Goal: Information Seeking & Learning: Compare options

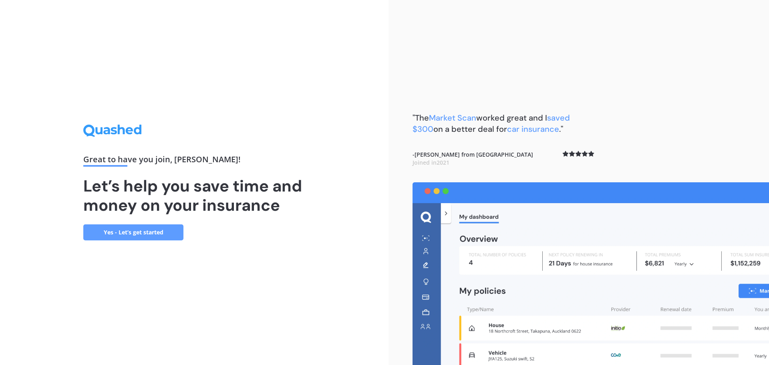
click at [148, 232] on link "Yes - Let’s get started" at bounding box center [133, 232] width 100 height 16
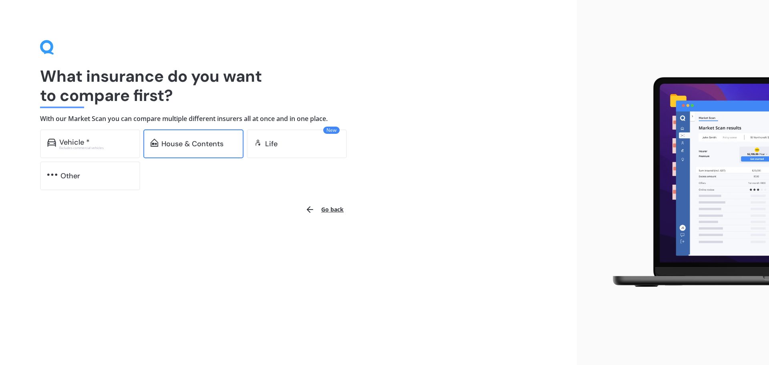
click at [192, 145] on div "House & Contents" at bounding box center [192, 144] width 62 height 8
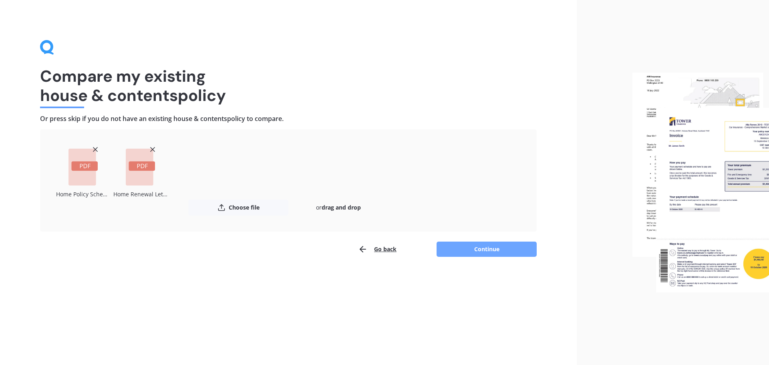
click at [494, 250] on button "Continue" at bounding box center [487, 249] width 100 height 15
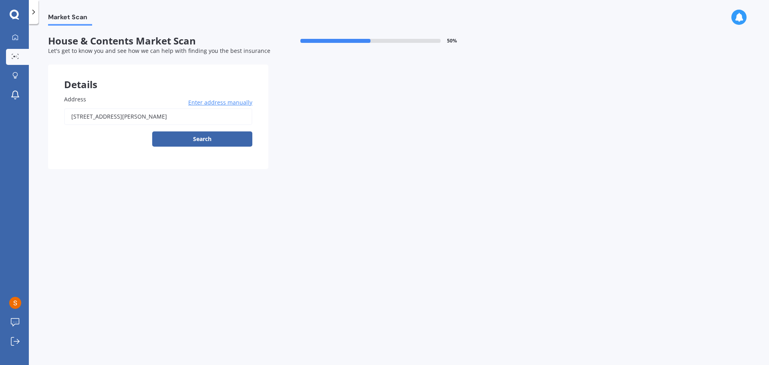
click at [166, 119] on input "[STREET_ADDRESS][PERSON_NAME]" at bounding box center [158, 116] width 188 height 17
type input "[STREET_ADDRESS][PERSON_NAME]"
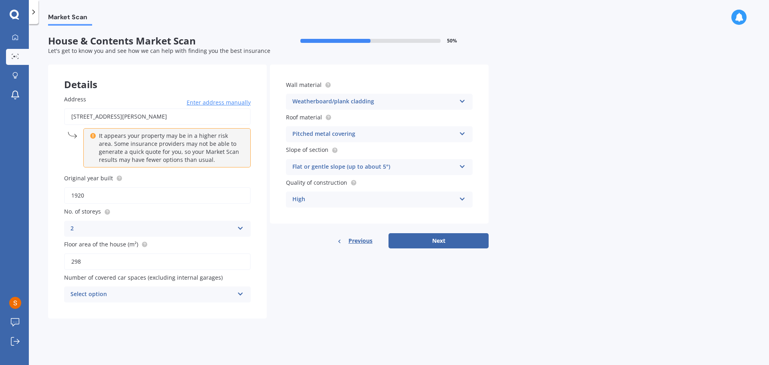
click at [412, 199] on div "High" at bounding box center [373, 200] width 163 height 10
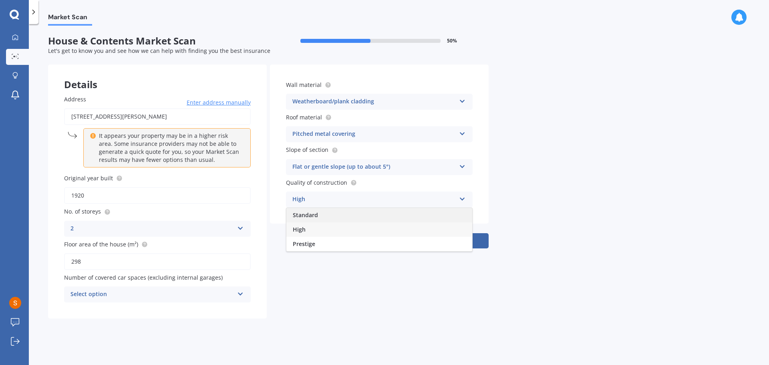
click at [401, 213] on div "Standard" at bounding box center [379, 215] width 186 height 14
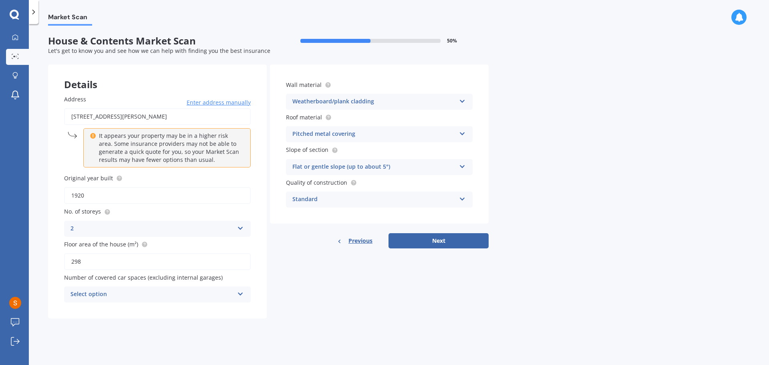
click at [218, 288] on div "Select option 0 1 2 3 4 5+" at bounding box center [157, 294] width 187 height 16
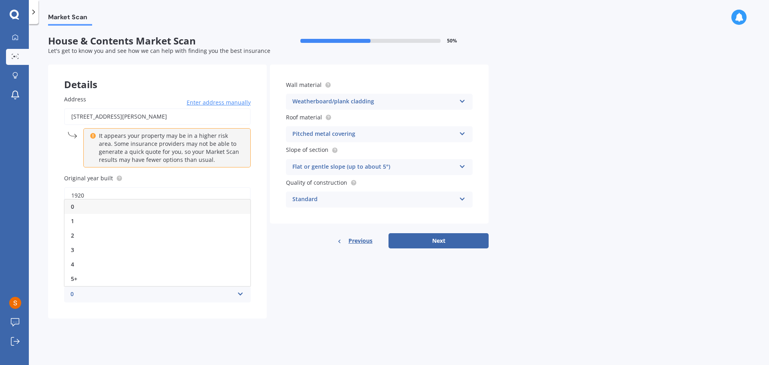
click at [89, 206] on div "0" at bounding box center [157, 206] width 186 height 14
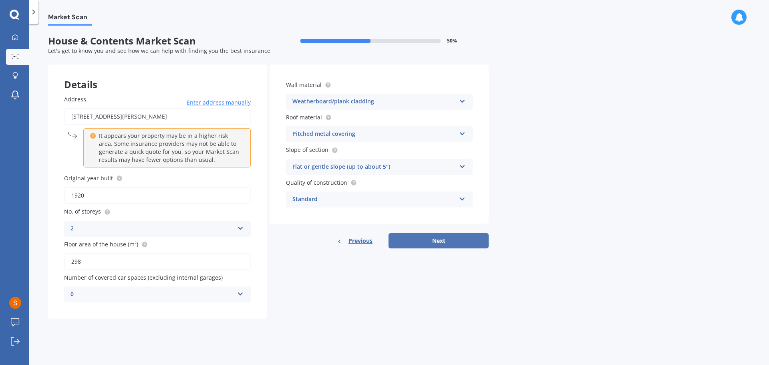
click at [434, 243] on button "Next" at bounding box center [439, 240] width 100 height 15
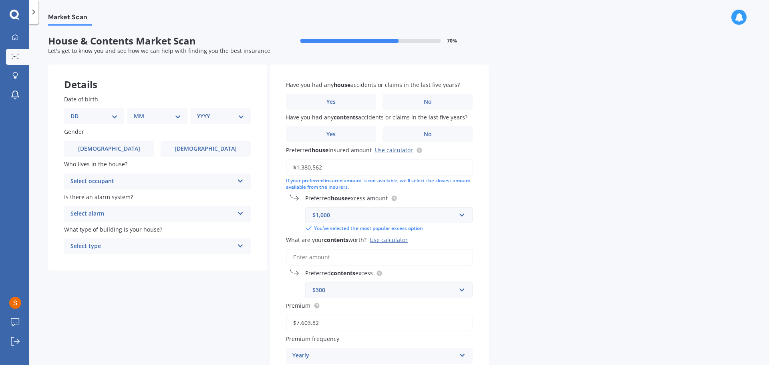
click at [89, 116] on select "DD 01 02 03 04 05 06 07 08 09 10 11 12 13 14 15 16 17 18 19 20 21 22 23 24 25 2…" at bounding box center [94, 116] width 47 height 9
select select "01"
click at [77, 112] on select "DD 01 02 03 04 05 06 07 08 09 10 11 12 13 14 15 16 17 18 19 20 21 22 23 24 25 2…" at bounding box center [94, 116] width 47 height 9
click at [134, 122] on div "MM 01 02 03 04 05 06 07 08 09 10 11 12" at bounding box center [159, 116] width 57 height 16
click at [149, 117] on select "MM 01 02 03 04 05 06 07 08 09 10 11 12" at bounding box center [159, 116] width 44 height 9
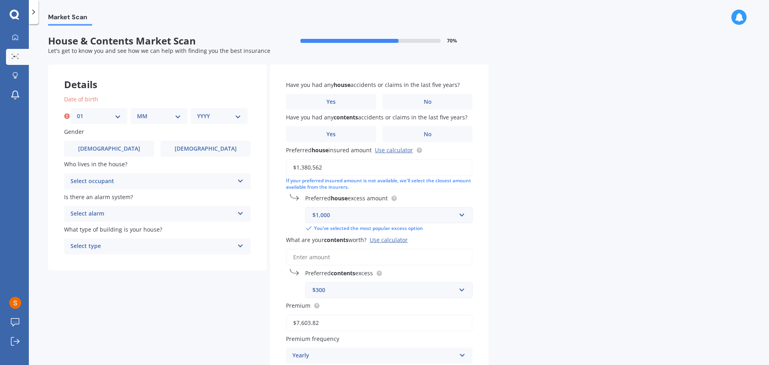
select select "03"
click at [137, 112] on select "MM 01 02 03 04 05 06 07 08 09 10 11 12" at bounding box center [159, 116] width 44 height 9
click at [207, 120] on select "YYYY 2009 2008 2007 2006 2005 2004 2003 2002 2001 2000 1999 1998 1997 1996 1995…" at bounding box center [219, 116] width 44 height 9
select select "1987"
click at [197, 112] on select "YYYY 2009 2008 2007 2006 2005 2004 2003 2002 2001 2000 1999 1998 1997 1996 1995…" at bounding box center [219, 116] width 44 height 9
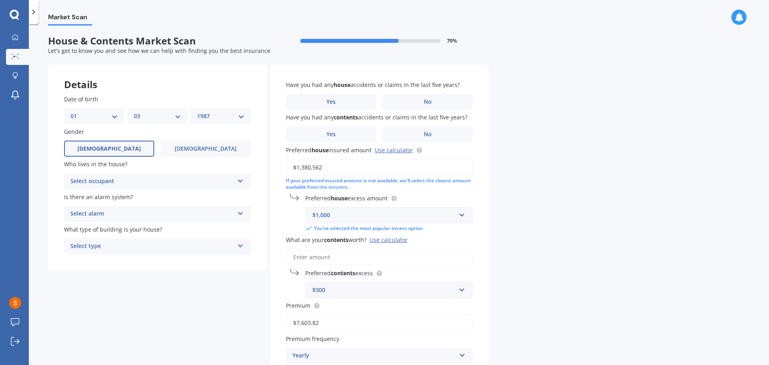
click at [121, 146] on label "[DEMOGRAPHIC_DATA]" at bounding box center [109, 149] width 90 height 16
click at [0, 0] on input "[DEMOGRAPHIC_DATA]" at bounding box center [0, 0] width 0 height 0
click at [122, 177] on div "Select occupant" at bounding box center [152, 182] width 163 height 10
click at [117, 199] on div "Owner" at bounding box center [157, 197] width 186 height 14
click at [119, 214] on div "Select alarm" at bounding box center [152, 214] width 163 height 10
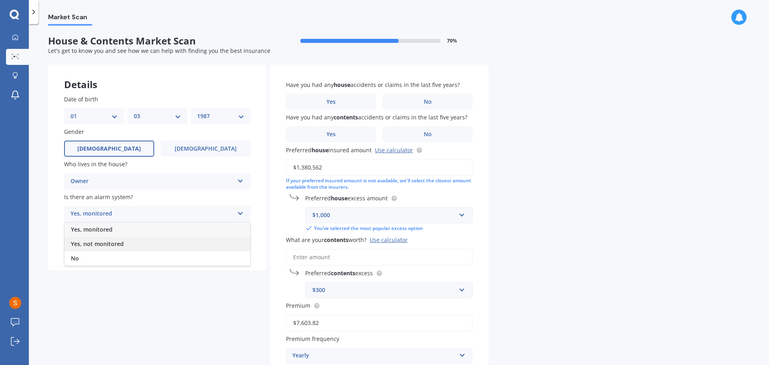
click at [107, 246] on span "Yes, not monitored" at bounding box center [97, 244] width 53 height 8
click at [109, 245] on div "Select type" at bounding box center [152, 247] width 163 height 10
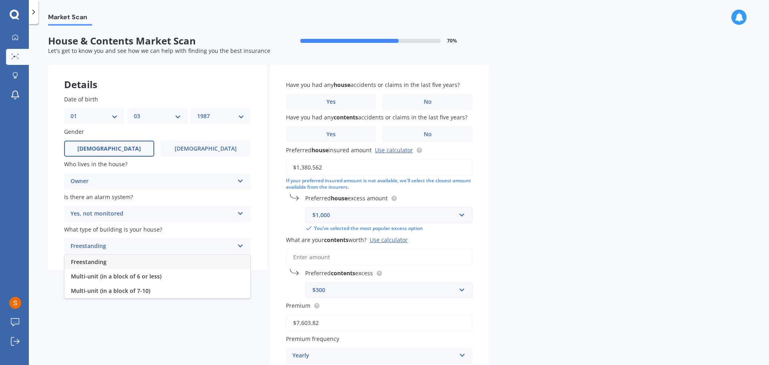
click at [108, 264] on div "Freestanding" at bounding box center [157, 262] width 186 height 14
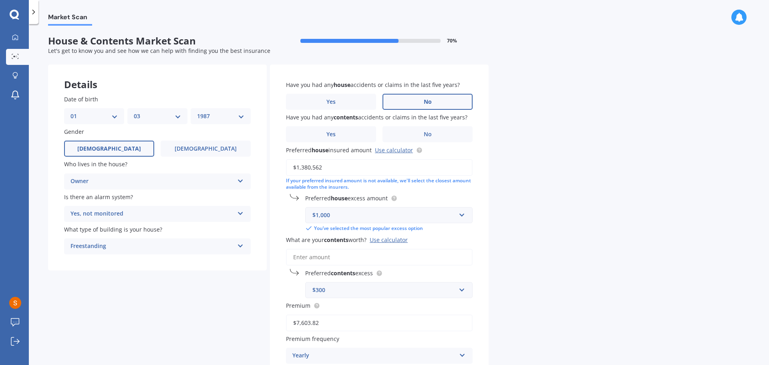
click at [430, 104] on span "No" at bounding box center [428, 102] width 8 height 7
click at [0, 0] on input "No" at bounding box center [0, 0] width 0 height 0
drag, startPoint x: 431, startPoint y: 131, endPoint x: 429, endPoint y: 150, distance: 18.9
click at [431, 133] on span "No" at bounding box center [428, 134] width 8 height 7
click at [0, 0] on input "No" at bounding box center [0, 0] width 0 height 0
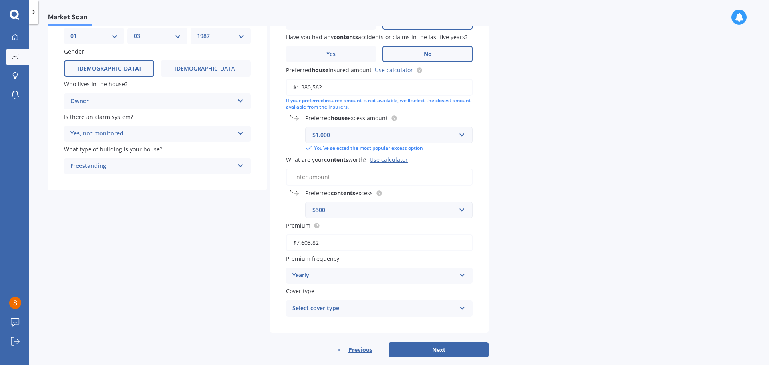
scroll to position [93, 0]
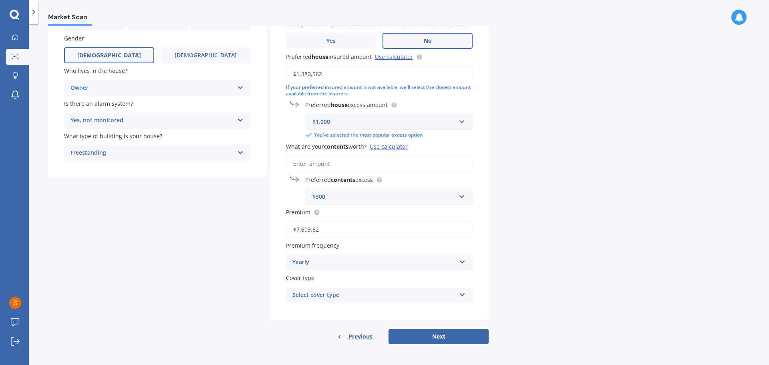
click at [422, 302] on div "Select cover type Home and Contents Insurance Package" at bounding box center [379, 295] width 187 height 16
click at [408, 314] on div "Home and Contents Insurance Package" at bounding box center [379, 311] width 186 height 14
click at [449, 339] on button "Next" at bounding box center [439, 336] width 100 height 15
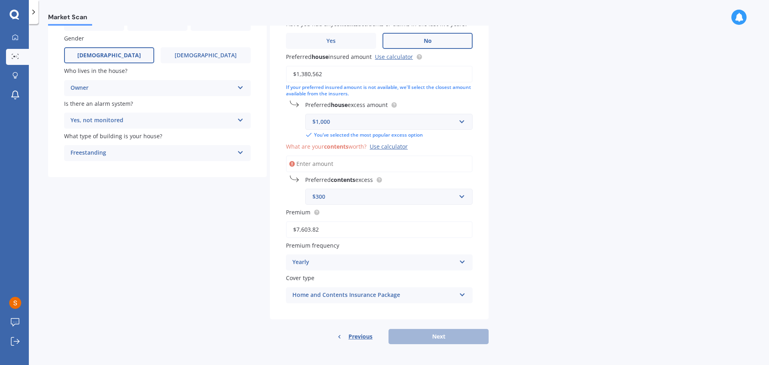
click at [301, 163] on input "What are your contents worth? Use calculator" at bounding box center [379, 163] width 187 height 17
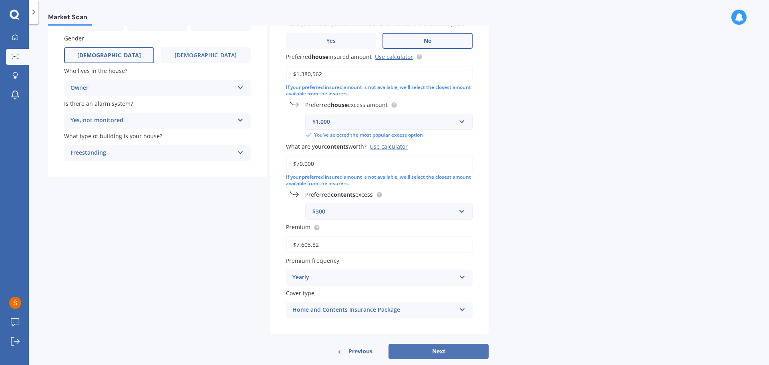
type input "$70,000"
click at [454, 351] on button "Next" at bounding box center [439, 351] width 100 height 15
select select "01"
select select "03"
select select "1987"
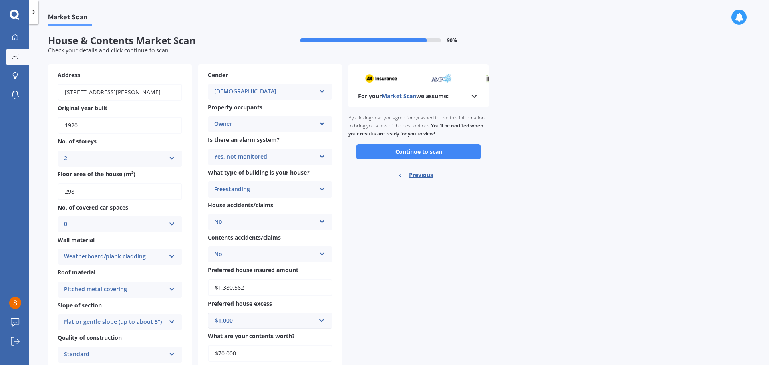
scroll to position [0, 0]
click at [411, 152] on button "Continue to scan" at bounding box center [419, 152] width 124 height 15
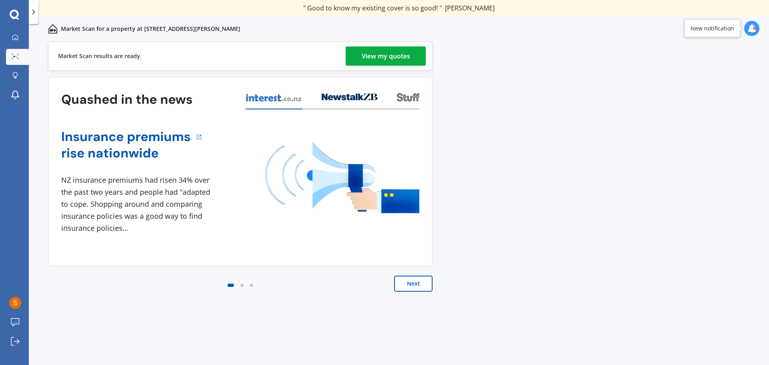
click at [389, 61] on div "View my quotes" at bounding box center [386, 55] width 48 height 19
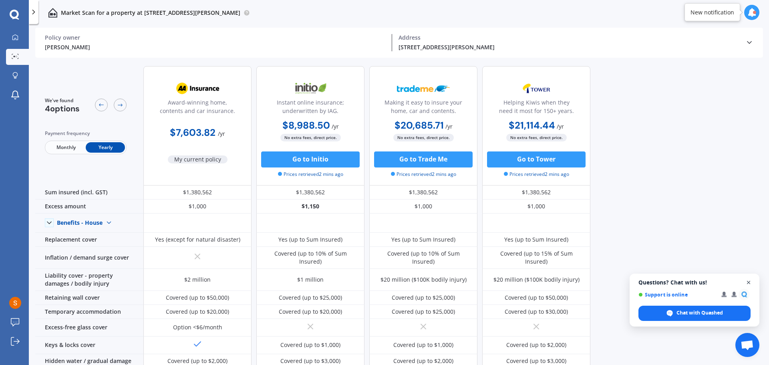
click at [748, 283] on span "Open chat" at bounding box center [749, 283] width 10 height 10
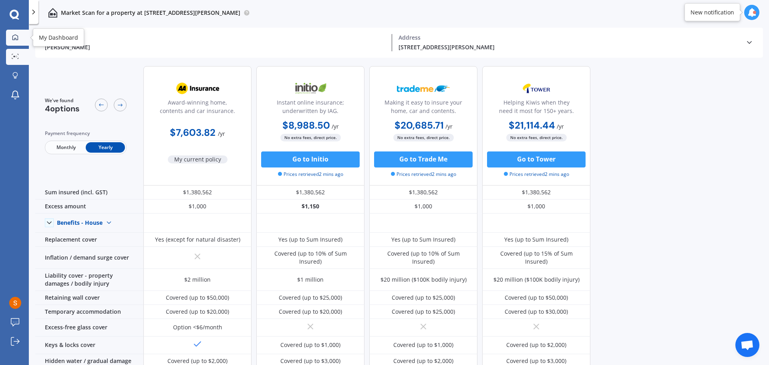
click at [15, 37] on icon at bounding box center [15, 37] width 6 height 6
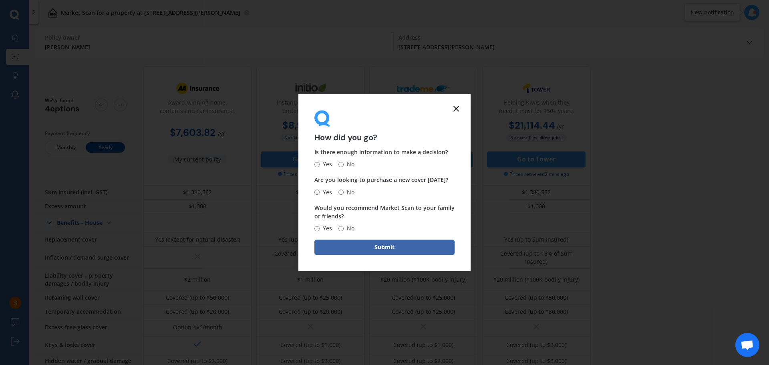
click at [459, 103] on form "How did you go? Is there enough information to make a decision? Yes No Are you …" at bounding box center [384, 182] width 172 height 177
click at [456, 109] on icon at bounding box center [456, 109] width 10 height 10
